Goal: Task Accomplishment & Management: Complete application form

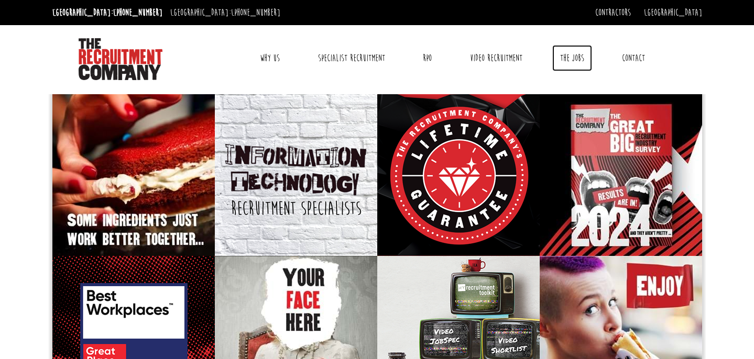
click at [564, 55] on link "The Jobs" at bounding box center [572, 58] width 40 height 26
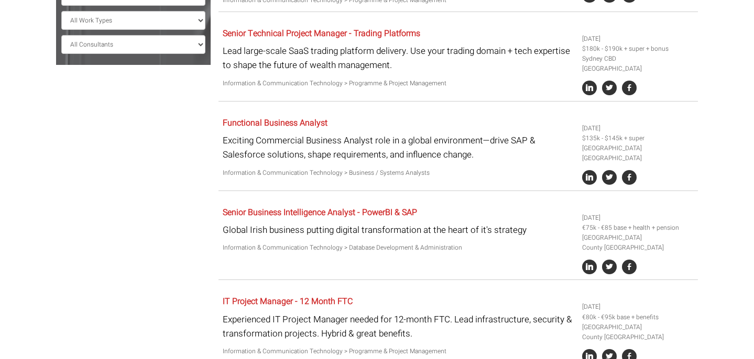
scroll to position [364, 0]
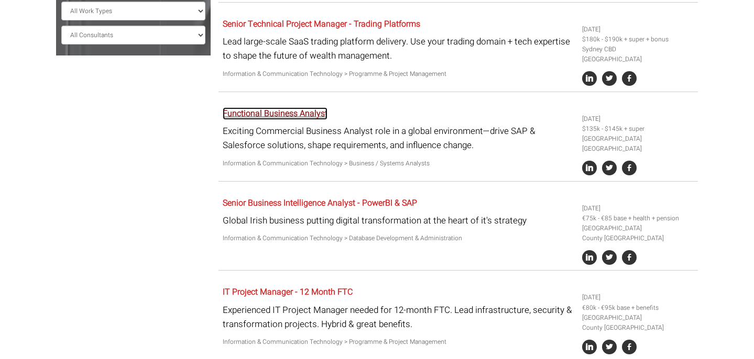
click at [276, 107] on link "Functional Business Analyst" at bounding box center [275, 113] width 105 height 13
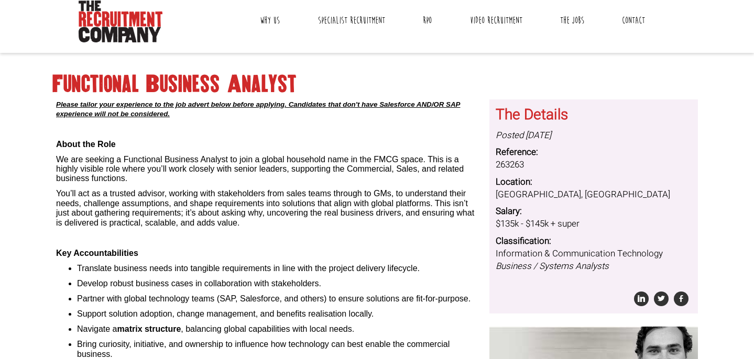
scroll to position [32, 0]
